Goal: Check status: Check status

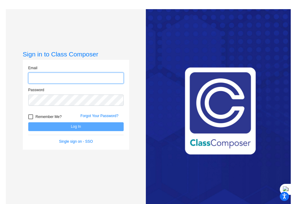
type input "[EMAIL_ADDRESS][DOMAIN_NAME]"
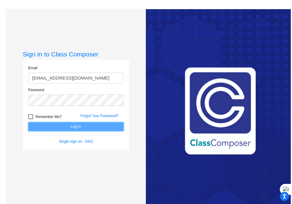
click at [68, 126] on button "Log In" at bounding box center [76, 126] width 96 height 9
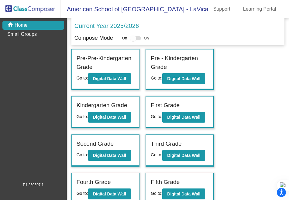
click at [171, 109] on label "First Grade" at bounding box center [165, 105] width 29 height 9
click at [184, 116] on b "Digital Data Wall" at bounding box center [183, 117] width 33 height 5
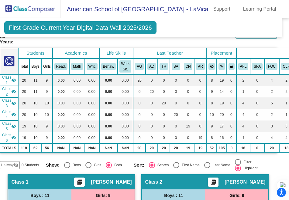
scroll to position [0, 6]
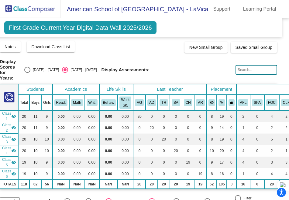
click at [36, 66] on div "Display Scores for Years: [DATE] - [DATE] [DATE] - [DATE]" at bounding box center [48, 70] width 97 height 22
click at [30, 67] on div "Select an option" at bounding box center [27, 70] width 6 height 6
click at [27, 73] on input "[DATE] - [DATE]" at bounding box center [27, 73] width 0 height 0
radio input "true"
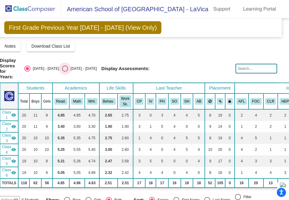
click at [68, 66] on div "Select an option" at bounding box center [65, 69] width 6 height 6
click at [65, 72] on input "[DATE] - [DATE]" at bounding box center [65, 72] width 0 height 0
radio input "true"
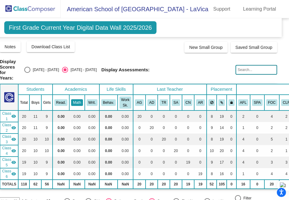
drag, startPoint x: 72, startPoint y: 101, endPoint x: 72, endPoint y: 95, distance: 6.1
click at [72, 101] on th "Math" at bounding box center [76, 103] width 15 height 16
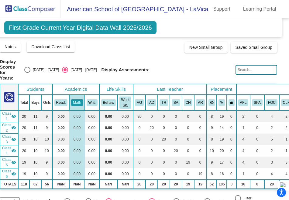
click at [30, 67] on div "Select an option" at bounding box center [27, 70] width 6 height 6
click at [27, 73] on input "[DATE] - [DATE]" at bounding box center [27, 73] width 0 height 0
radio input "true"
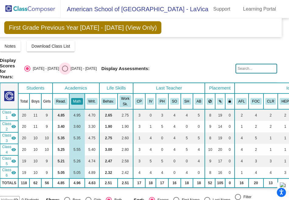
click at [68, 66] on div "Select an option" at bounding box center [65, 69] width 6 height 6
click at [65, 72] on input "[DATE] - [DATE]" at bounding box center [65, 72] width 0 height 0
radio input "true"
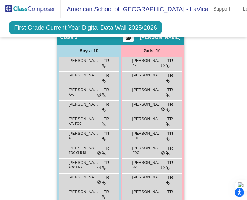
scroll to position [580, 0]
